Goal: Transaction & Acquisition: Purchase product/service

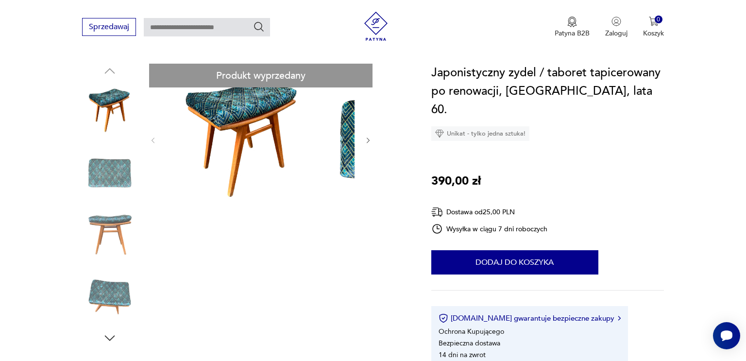
click at [252, 181] on img at bounding box center [242, 139] width 151 height 151
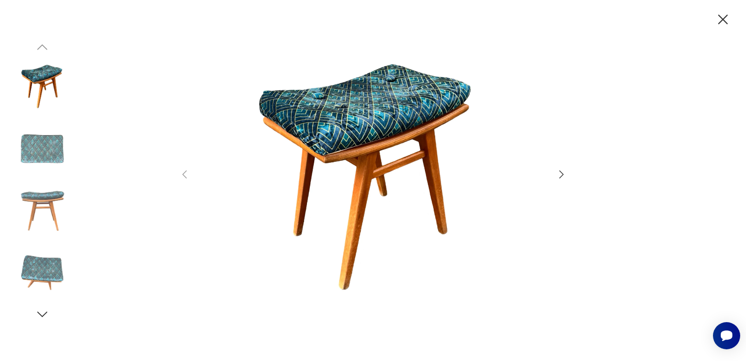
click at [557, 171] on icon "button" at bounding box center [561, 174] width 12 height 12
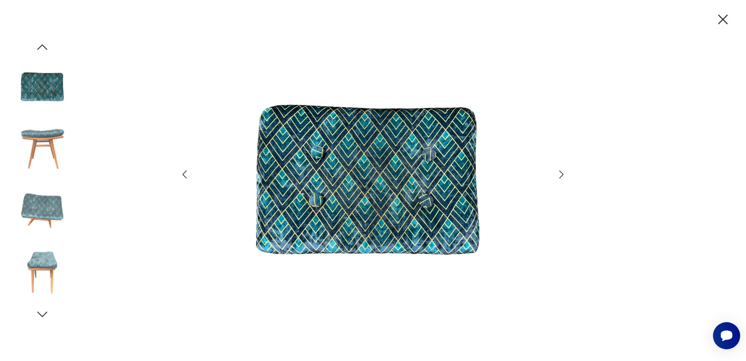
click at [557, 174] on icon "button" at bounding box center [561, 174] width 12 height 12
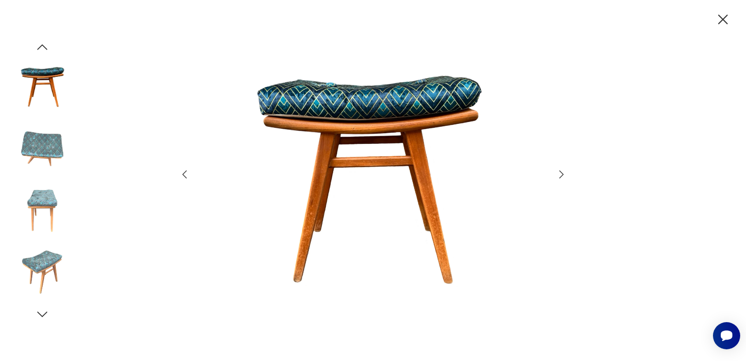
click at [555, 168] on icon "button" at bounding box center [561, 174] width 12 height 12
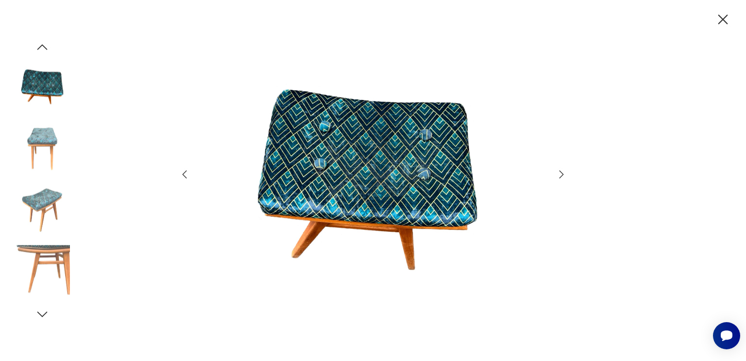
click at [555, 170] on icon "button" at bounding box center [561, 174] width 12 height 12
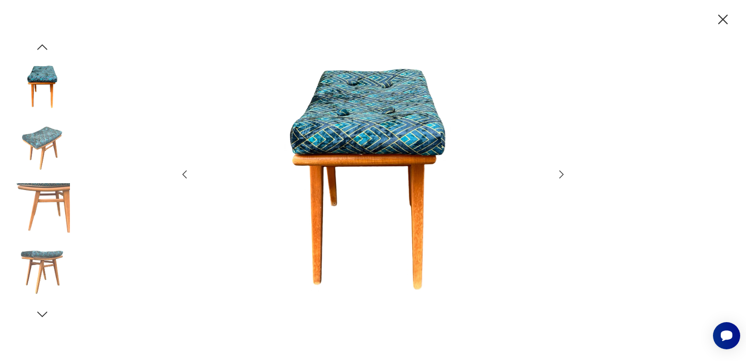
click at [556, 168] on icon "button" at bounding box center [561, 174] width 12 height 12
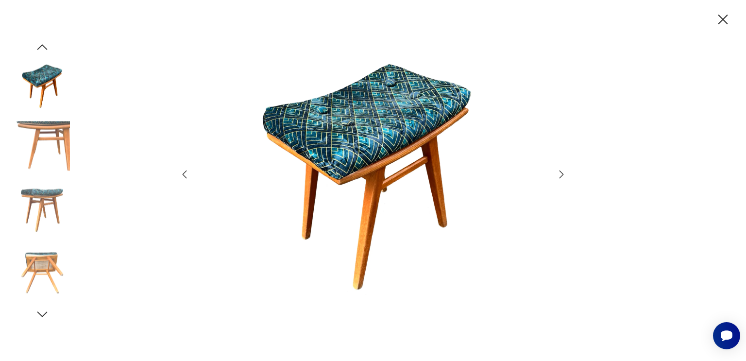
click at [555, 172] on icon "button" at bounding box center [561, 174] width 12 height 12
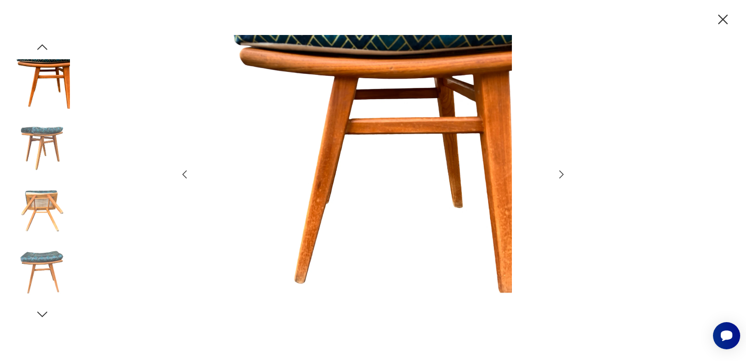
click at [555, 168] on icon "button" at bounding box center [561, 174] width 12 height 12
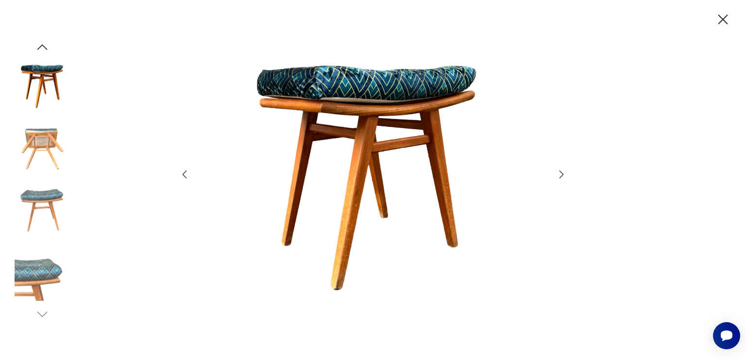
click at [555, 169] on icon "button" at bounding box center [561, 174] width 12 height 12
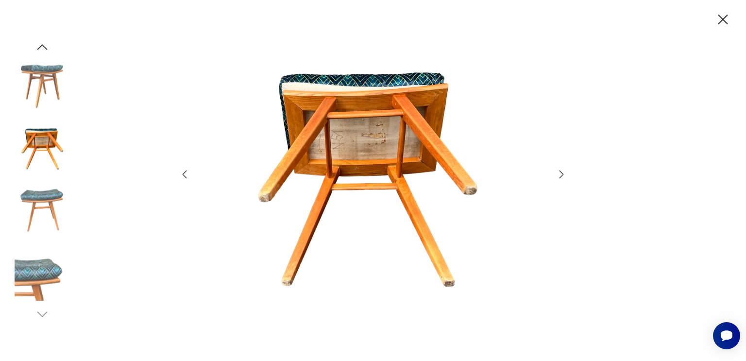
click at [547, 176] on div at bounding box center [373, 180] width 388 height 290
click at [555, 170] on icon "button" at bounding box center [561, 174] width 12 height 12
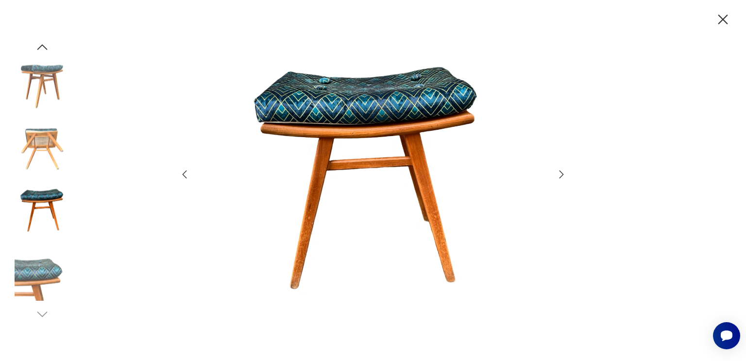
click at [555, 171] on icon "button" at bounding box center [561, 174] width 12 height 12
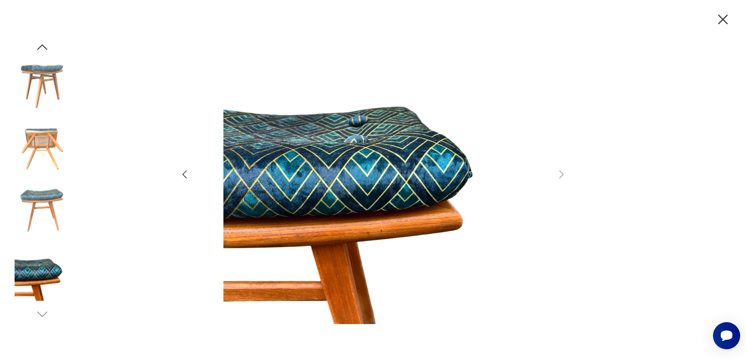
click at [44, 148] on img at bounding box center [42, 148] width 55 height 55
